Goal: Task Accomplishment & Management: Manage account settings

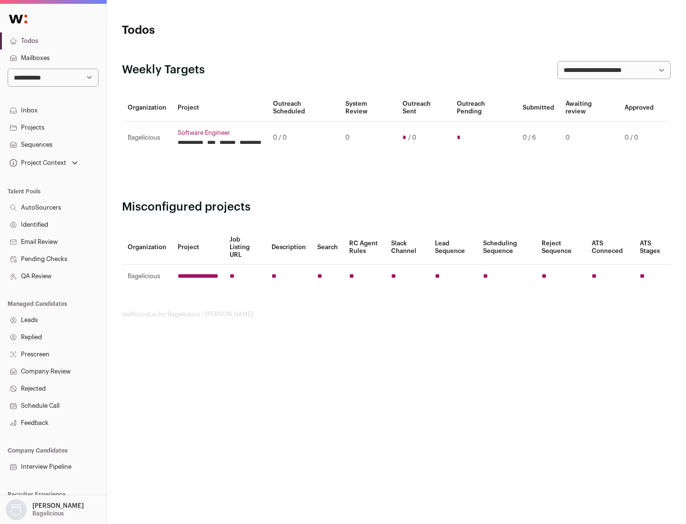
click at [53, 127] on link "Projects" at bounding box center [53, 127] width 106 height 17
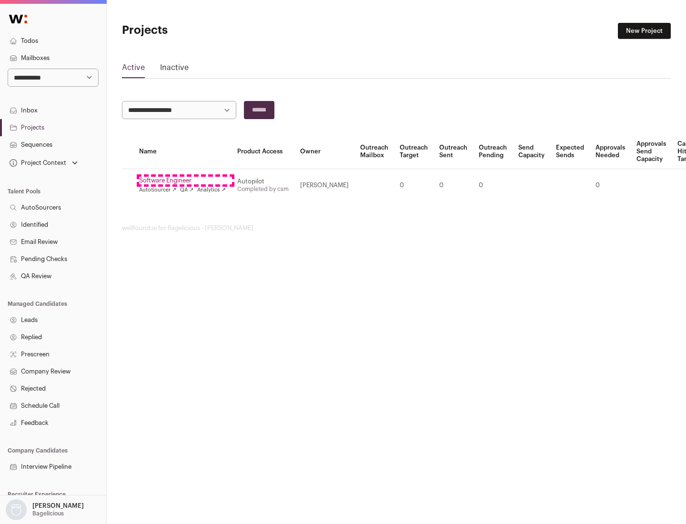
click at [185, 181] on link "Software Engineer" at bounding box center [182, 181] width 87 height 8
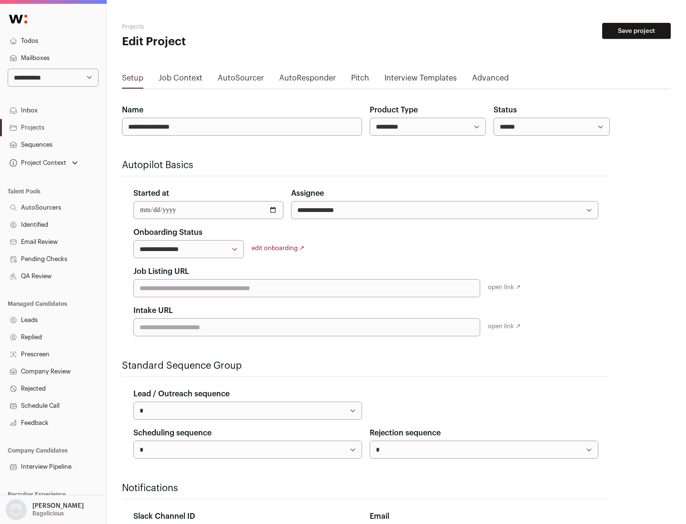
click at [637, 31] on button "Save project" at bounding box center [636, 31] width 69 height 16
